Goal: Transaction & Acquisition: Purchase product/service

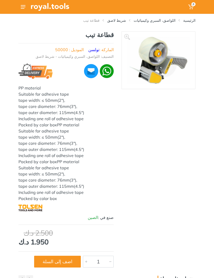
click at [68, 264] on button "اضف إلى السلة" at bounding box center [57, 262] width 47 height 12
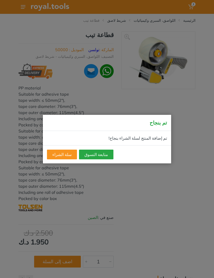
click at [96, 156] on button "متابعة التسوق" at bounding box center [96, 155] width 34 height 10
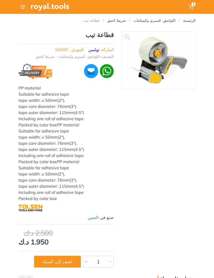
click at [23, 6] on icon at bounding box center [23, 7] width 5 height 4
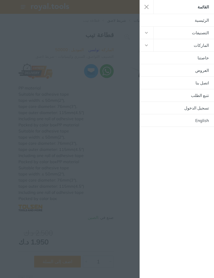
click at [143, 32] on button "button" at bounding box center [146, 33] width 14 height 12
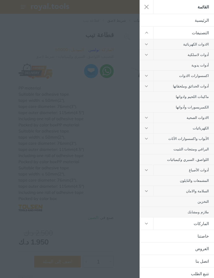
click at [207, 160] on link "اللواصق، السبري وكيميائيات" at bounding box center [176, 160] width 74 height 10
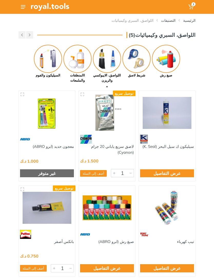
click at [139, 56] on img at bounding box center [136, 59] width 28 height 28
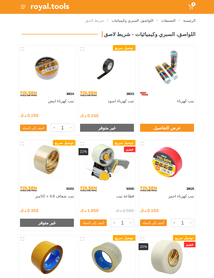
click at [21, 9] on button at bounding box center [22, 6] width 9 height 9
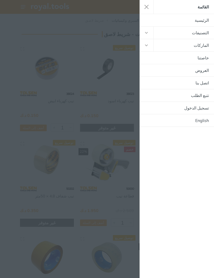
click at [147, 33] on icon "button" at bounding box center [146, 33] width 3 height 2
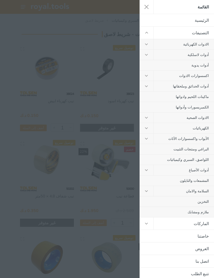
click at [149, 117] on button "button" at bounding box center [146, 118] width 14 height 10
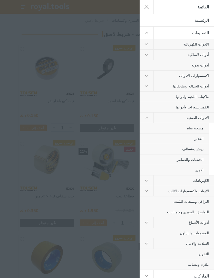
click at [146, 118] on icon "button" at bounding box center [146, 118] width 3 height 2
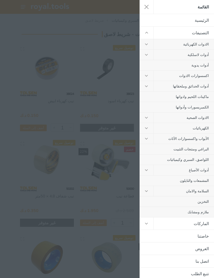
click at [149, 140] on button "button" at bounding box center [146, 139] width 14 height 10
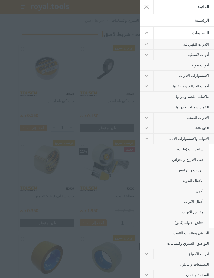
click at [199, 202] on link "أقفال الابواب" at bounding box center [173, 202] width 69 height 10
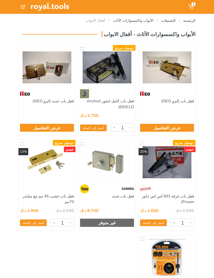
click at [160, 18] on li "التصنيفات" at bounding box center [164, 20] width 22 height 5
click at [26, 5] on button at bounding box center [22, 6] width 9 height 9
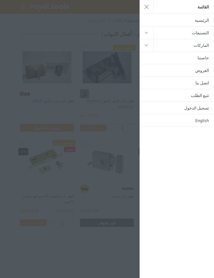
click at [146, 34] on button "button" at bounding box center [146, 33] width 14 height 12
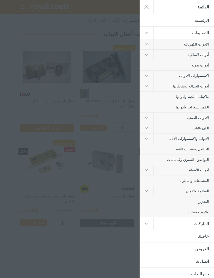
click at [148, 139] on button "button" at bounding box center [146, 139] width 14 height 10
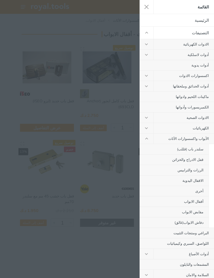
click at [198, 213] on link "مقابض الابواب" at bounding box center [173, 212] width 69 height 10
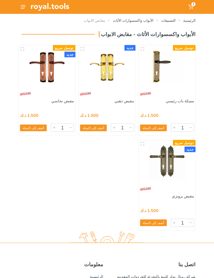
click at [23, 4] on button at bounding box center [22, 6] width 9 height 9
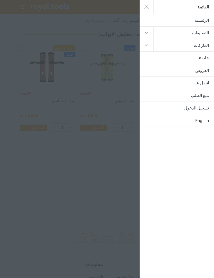
click at [145, 33] on button "button" at bounding box center [146, 33] width 14 height 12
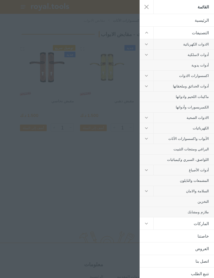
click at [147, 170] on icon "button" at bounding box center [146, 171] width 3 height 2
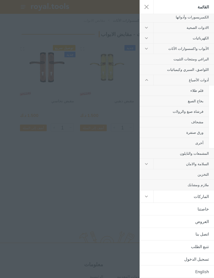
scroll to position [90, 0]
click at [200, 155] on link "المشمعات والنايلون" at bounding box center [176, 154] width 74 height 10
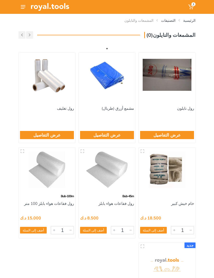
click at [24, 6] on icon at bounding box center [23, 7] width 5 height 4
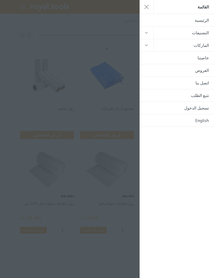
click at [148, 32] on button "button" at bounding box center [146, 33] width 14 height 12
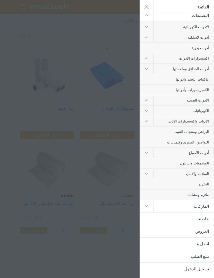
scroll to position [16, 0]
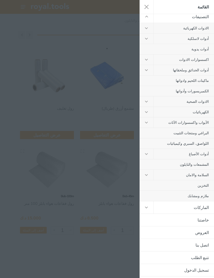
click at [148, 101] on use "button" at bounding box center [146, 102] width 3 height 2
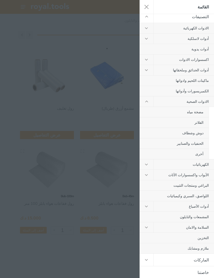
click at [149, 102] on button "button" at bounding box center [146, 102] width 14 height 10
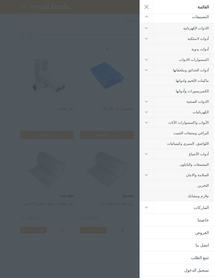
click at [148, 122] on button "button" at bounding box center [146, 123] width 14 height 10
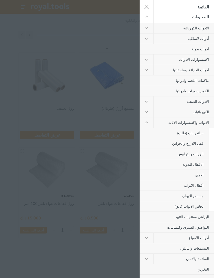
click at [148, 122] on button "button" at bounding box center [146, 123] width 14 height 10
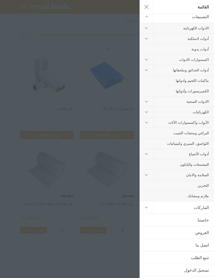
click at [148, 110] on button "button" at bounding box center [146, 112] width 14 height 10
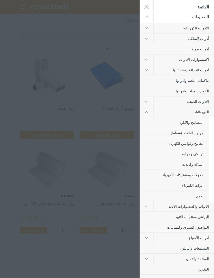
click at [147, 110] on button "button" at bounding box center [146, 112] width 14 height 10
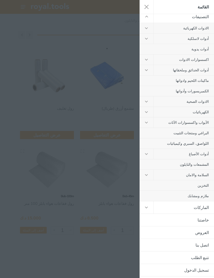
click at [147, 114] on button "button" at bounding box center [146, 112] width 14 height 10
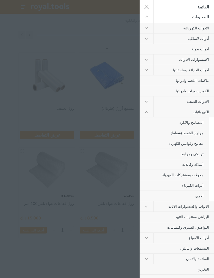
click at [187, 175] on link "محولات ومشتركات الكهرباء" at bounding box center [173, 175] width 69 height 10
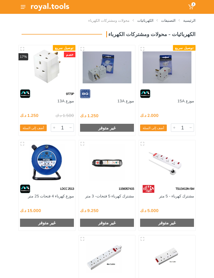
click at [25, 7] on use at bounding box center [23, 7] width 5 height 4
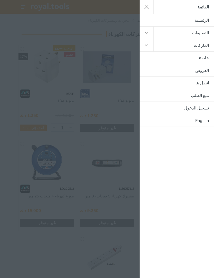
click at [148, 34] on button "button" at bounding box center [146, 33] width 14 height 12
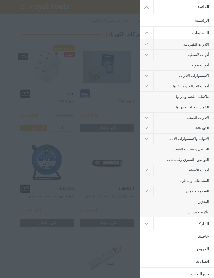
click at [147, 42] on button "button" at bounding box center [146, 44] width 14 height 10
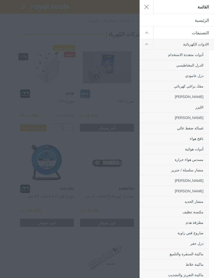
click at [153, 44] on button "button" at bounding box center [146, 44] width 14 height 10
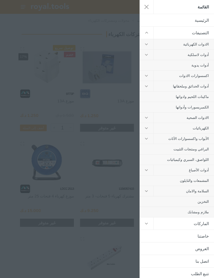
click at [147, 55] on icon "button" at bounding box center [146, 55] width 3 height 2
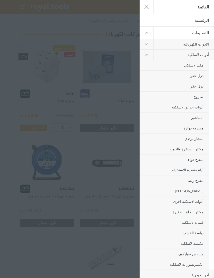
click at [147, 55] on use "button" at bounding box center [146, 55] width 3 height 2
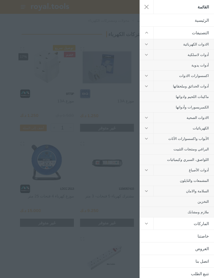
click at [148, 77] on button "button" at bounding box center [146, 76] width 14 height 10
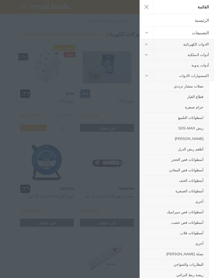
click at [147, 77] on button "button" at bounding box center [146, 76] width 14 height 10
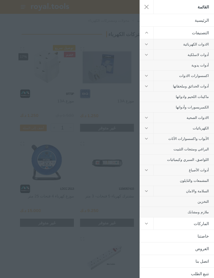
click at [146, 87] on use "button" at bounding box center [146, 87] width 3 height 2
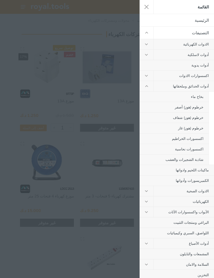
click at [145, 86] on icon "button" at bounding box center [146, 86] width 3 height 2
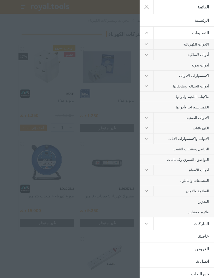
click at [151, 122] on button "button" at bounding box center [146, 118] width 14 height 10
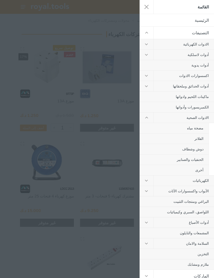
click at [149, 119] on button "button" at bounding box center [146, 118] width 14 height 10
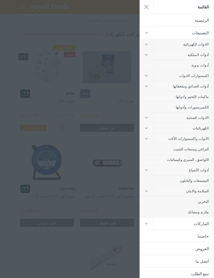
click at [146, 127] on button "button" at bounding box center [146, 128] width 14 height 10
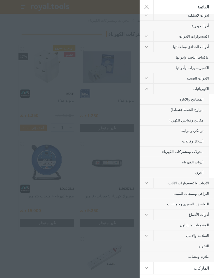
scroll to position [42, 0]
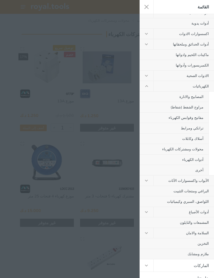
click at [146, 88] on button "button" at bounding box center [146, 86] width 14 height 10
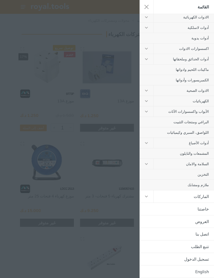
scroll to position [27, 0]
click at [148, 112] on icon "button" at bounding box center [146, 112] width 3 height 2
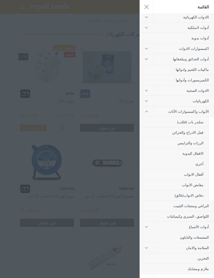
click at [145, 111] on icon "button" at bounding box center [146, 112] width 3 height 2
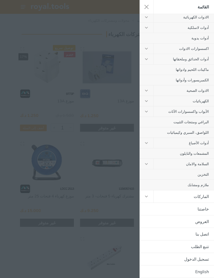
click at [147, 166] on button "button" at bounding box center [146, 164] width 14 height 10
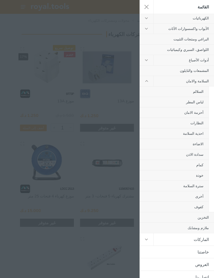
scroll to position [111, 0]
click at [146, 81] on icon "button" at bounding box center [146, 80] width 3 height 2
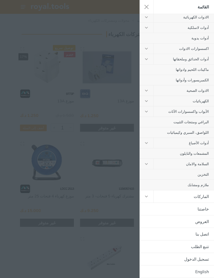
scroll to position [27, 0]
click at [125, 134] on div at bounding box center [107, 139] width 214 height 278
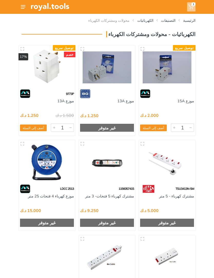
click at [194, 5] on span "1" at bounding box center [193, 4] width 4 height 4
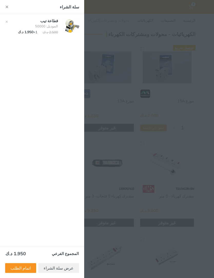
click at [23, 270] on link "اتمام الطلب" at bounding box center [20, 269] width 31 height 10
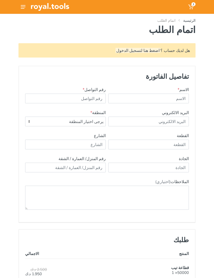
click at [93, 121] on span "يرجى اختيار المنطقة" at bounding box center [65, 121] width 80 height 9
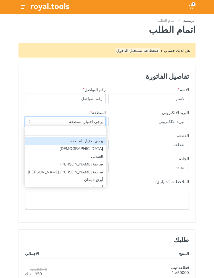
click at [95, 122] on span "يرجى اختيار المنطقة" at bounding box center [65, 121] width 80 height 9
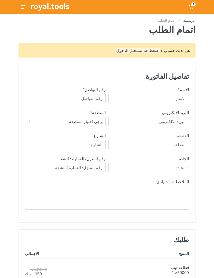
click at [95, 123] on span "يرجى اختيار المنطقة" at bounding box center [65, 121] width 80 height 9
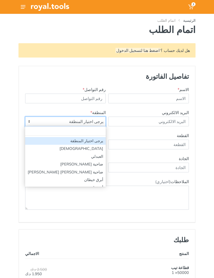
click at [95, 132] on input "search" at bounding box center [65, 131] width 80 height 9
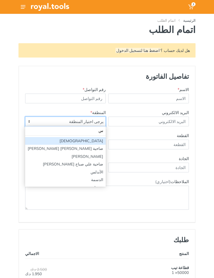
type input "سع"
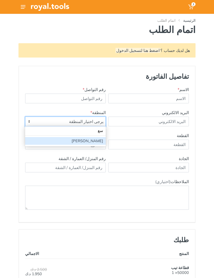
select select "105"
